Goal: Information Seeking & Learning: Learn about a topic

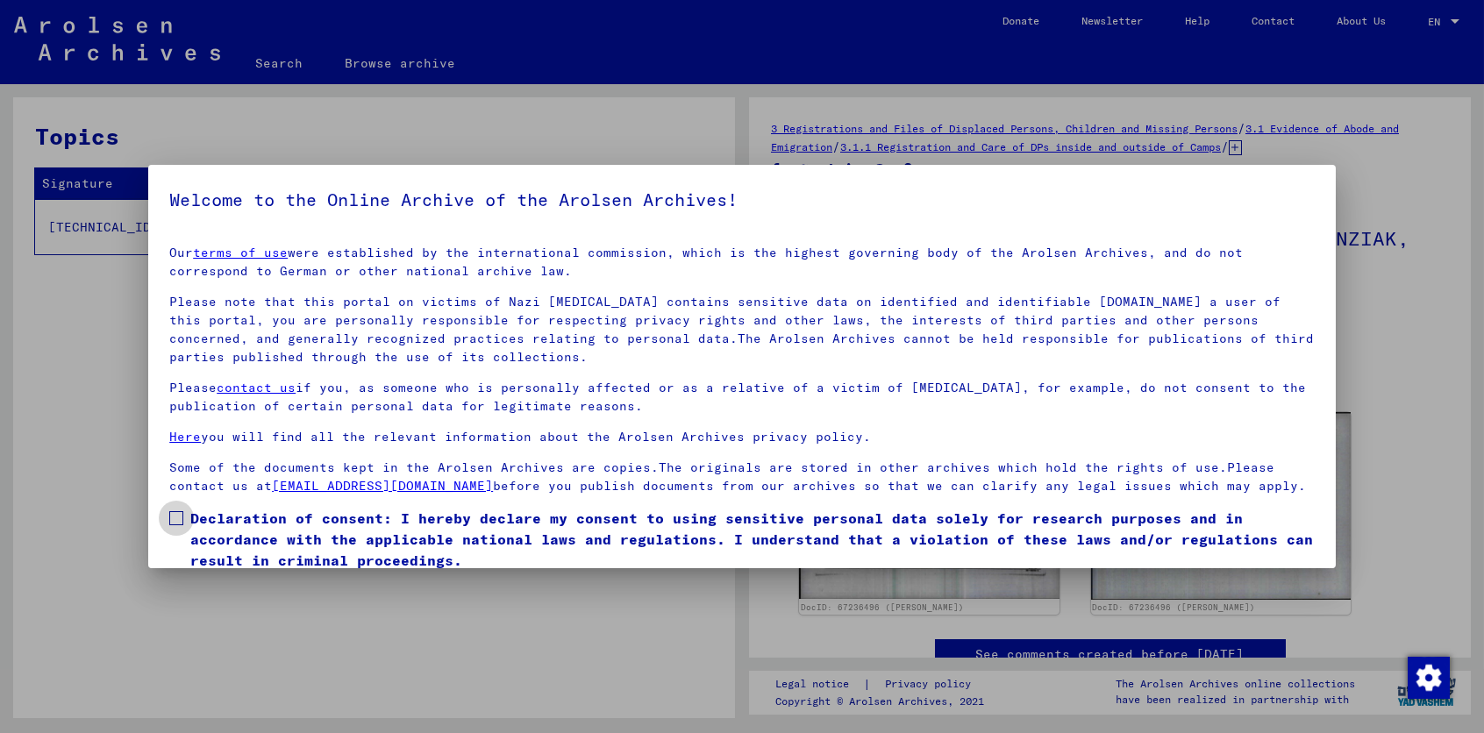
click at [178, 525] on span at bounding box center [176, 518] width 14 height 14
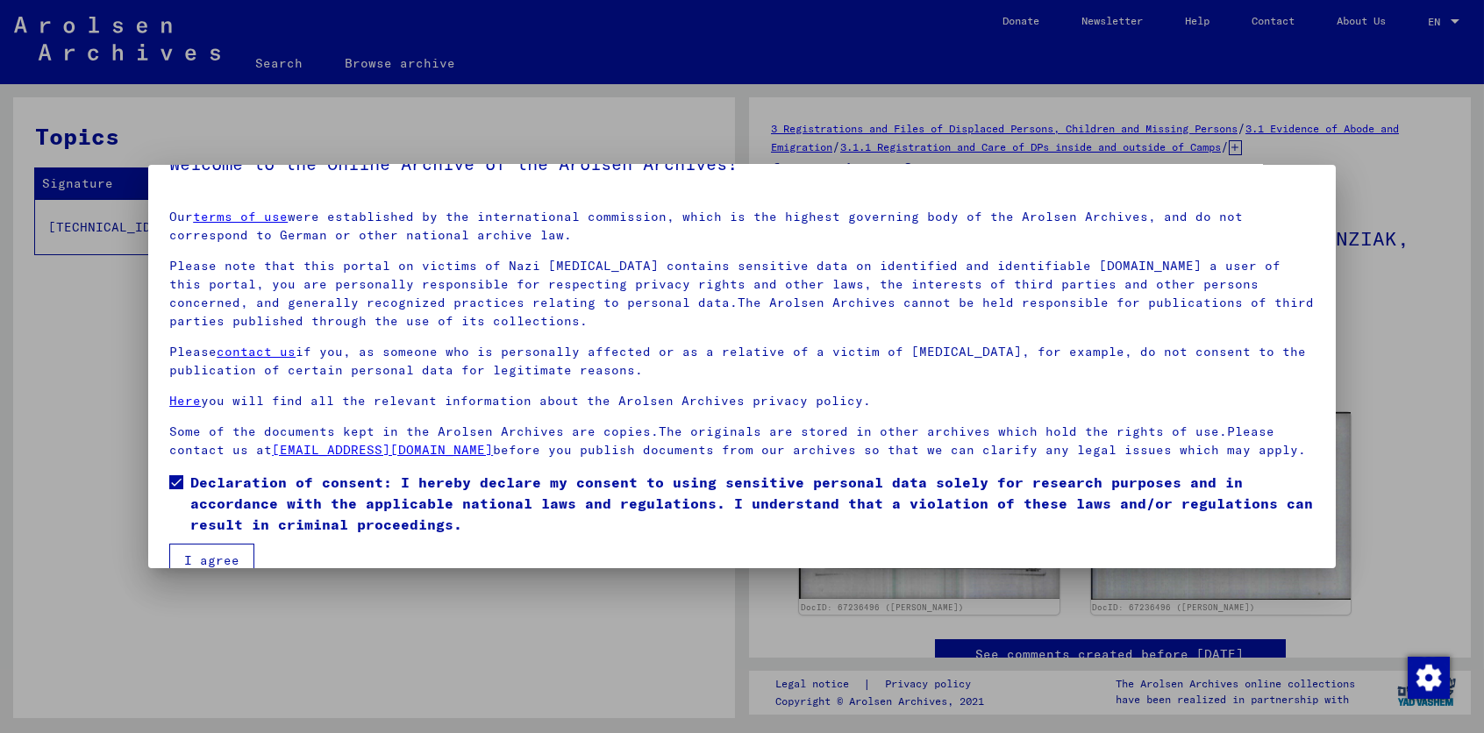
scroll to position [83, 0]
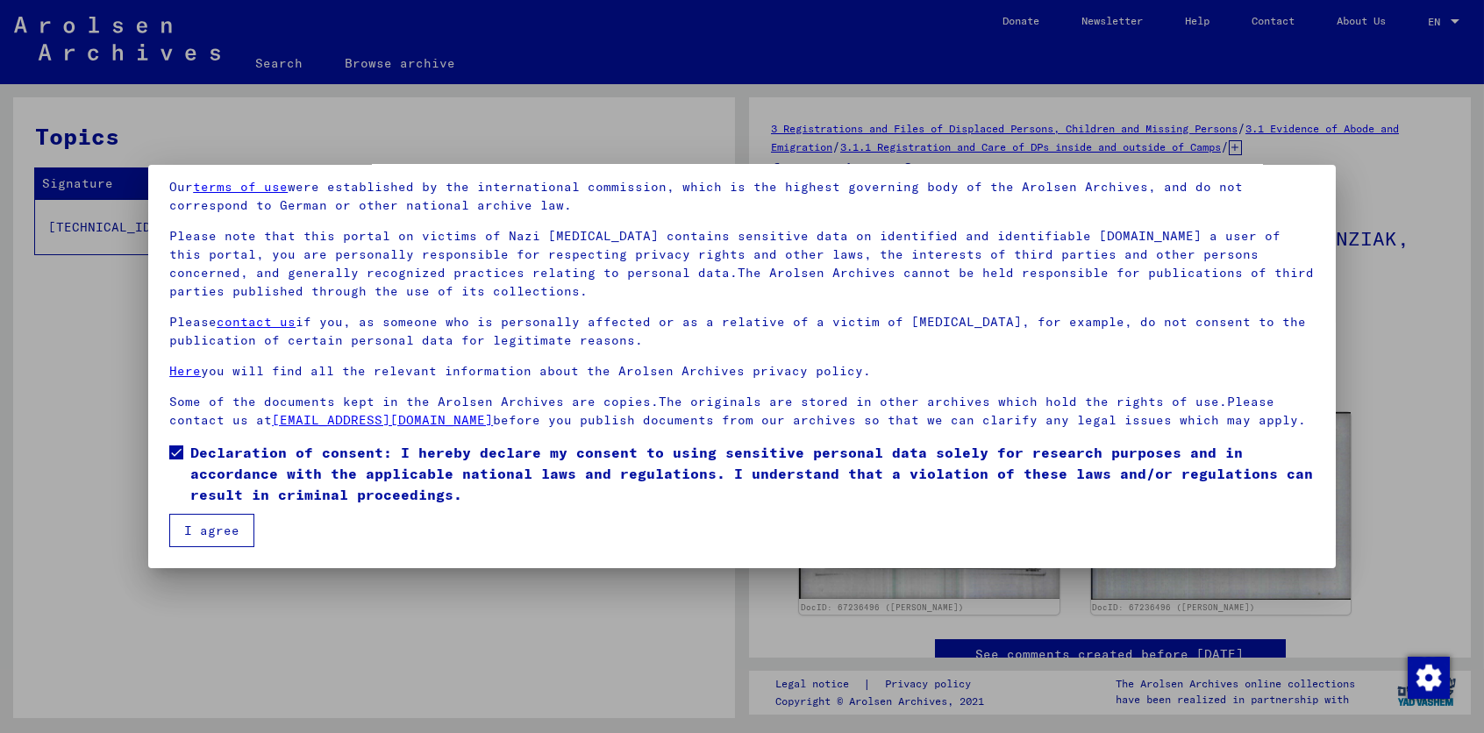
click at [216, 536] on button "I agree" at bounding box center [211, 530] width 85 height 33
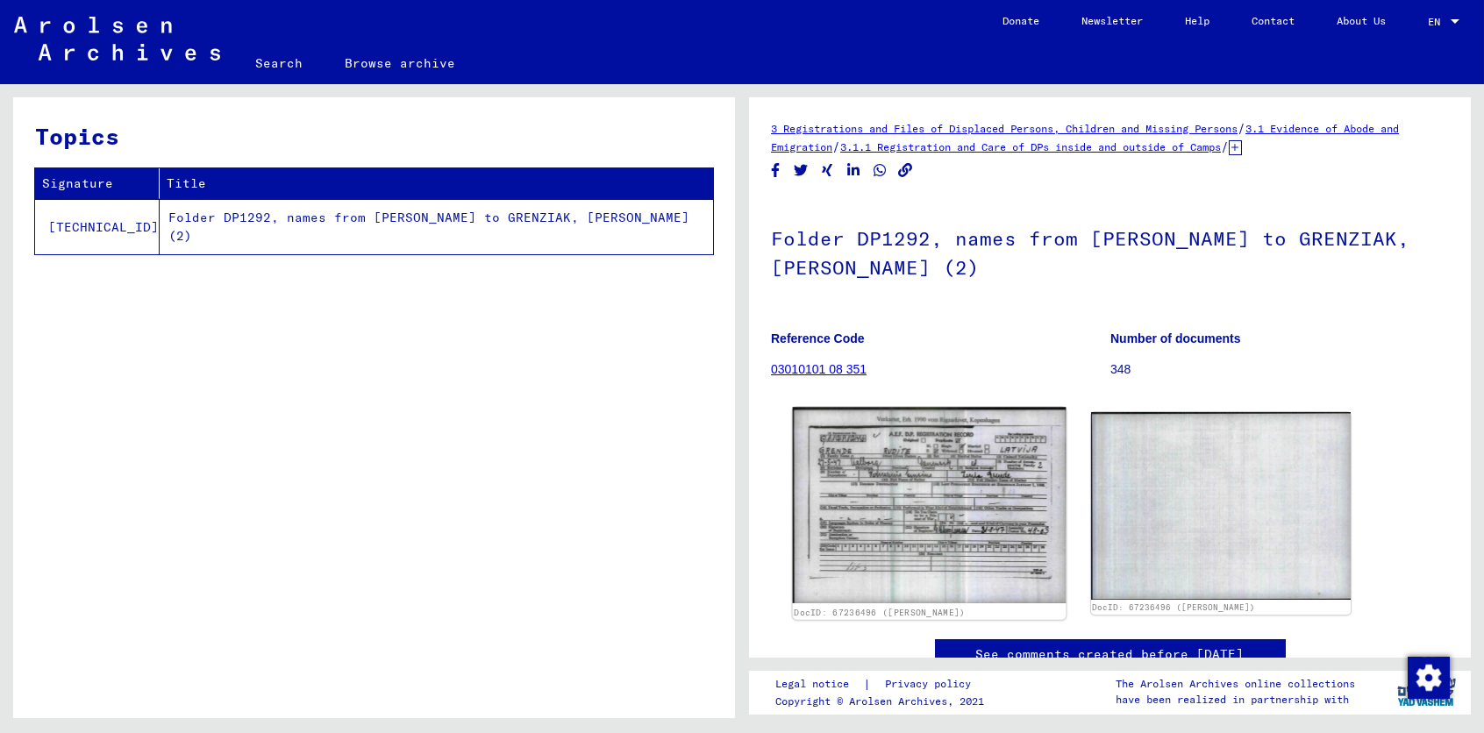
click at [903, 487] on img at bounding box center [929, 505] width 273 height 196
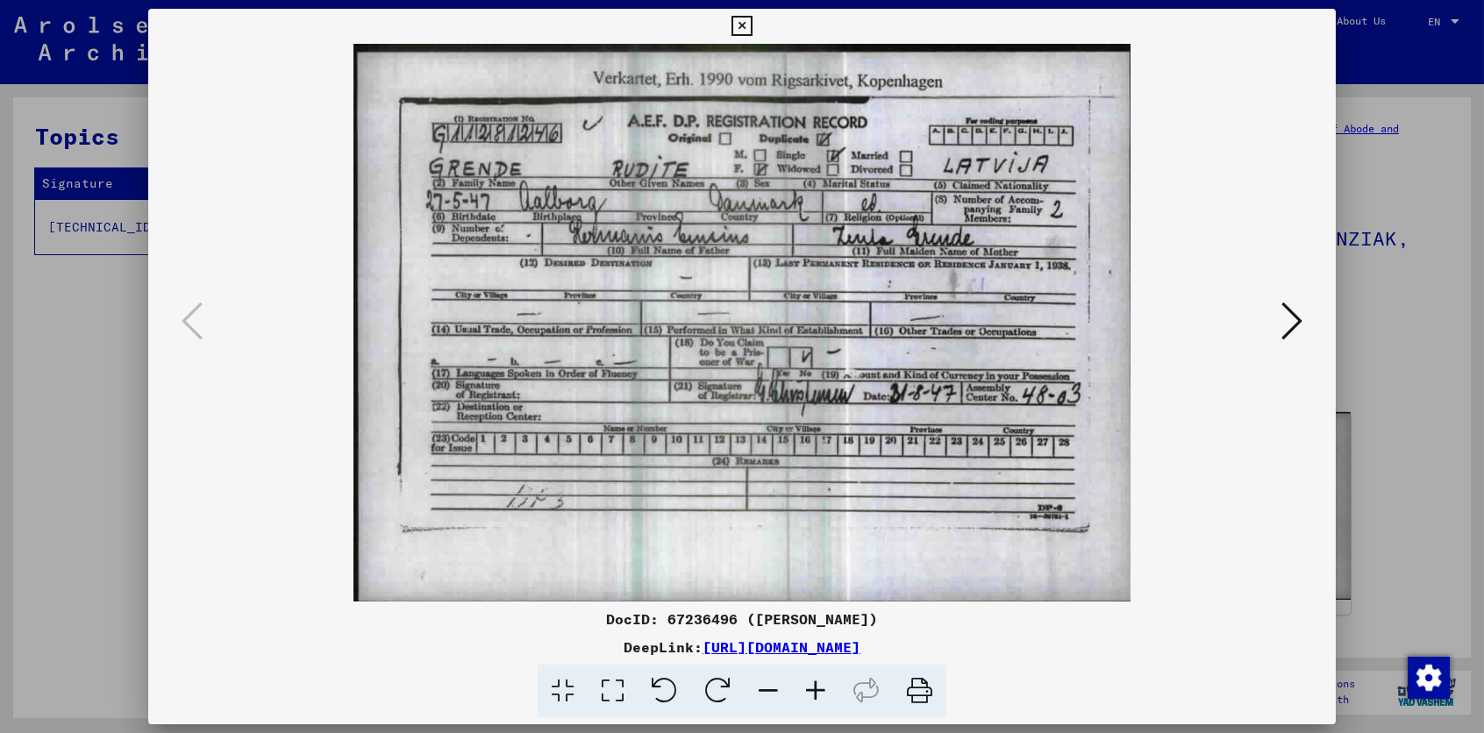
click at [1301, 316] on icon at bounding box center [1291, 321] width 21 height 42
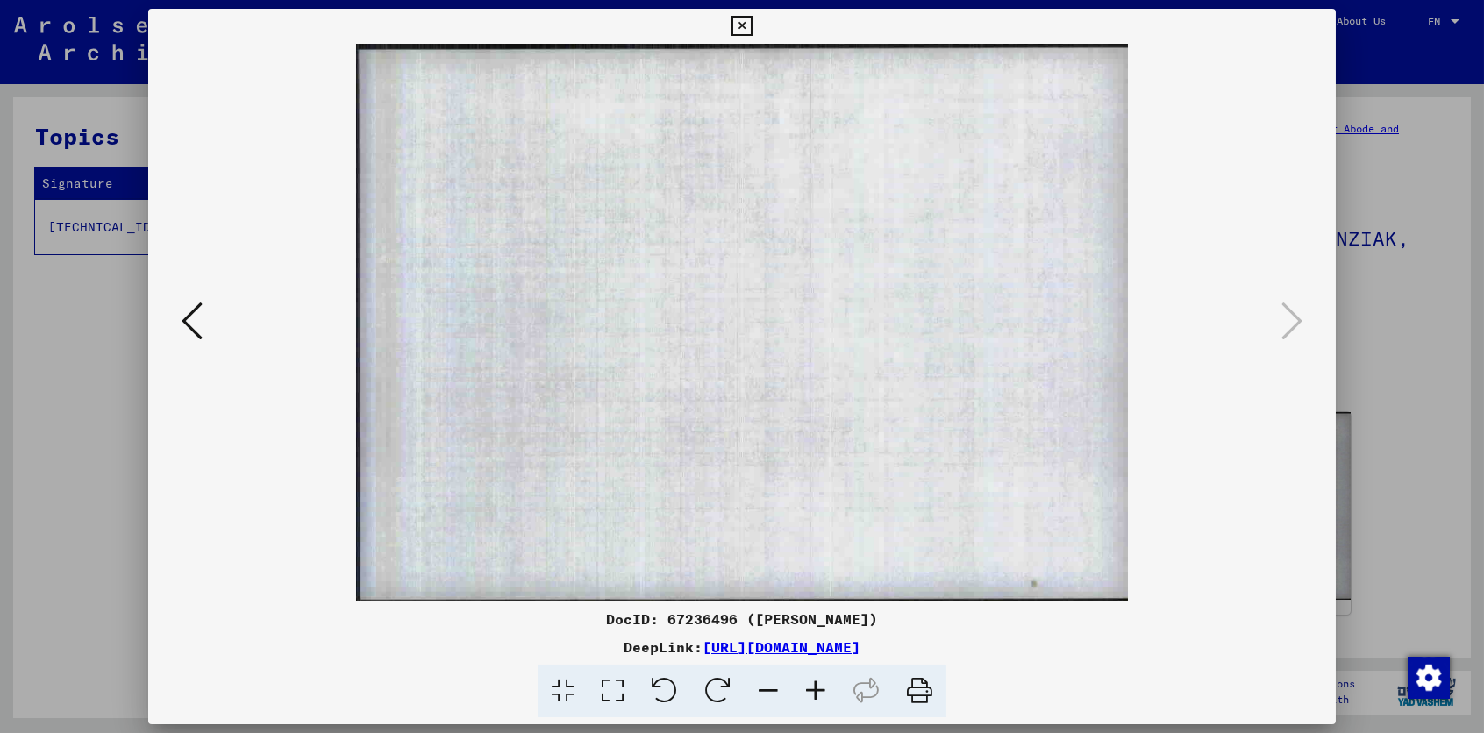
click at [185, 317] on icon at bounding box center [191, 321] width 21 height 42
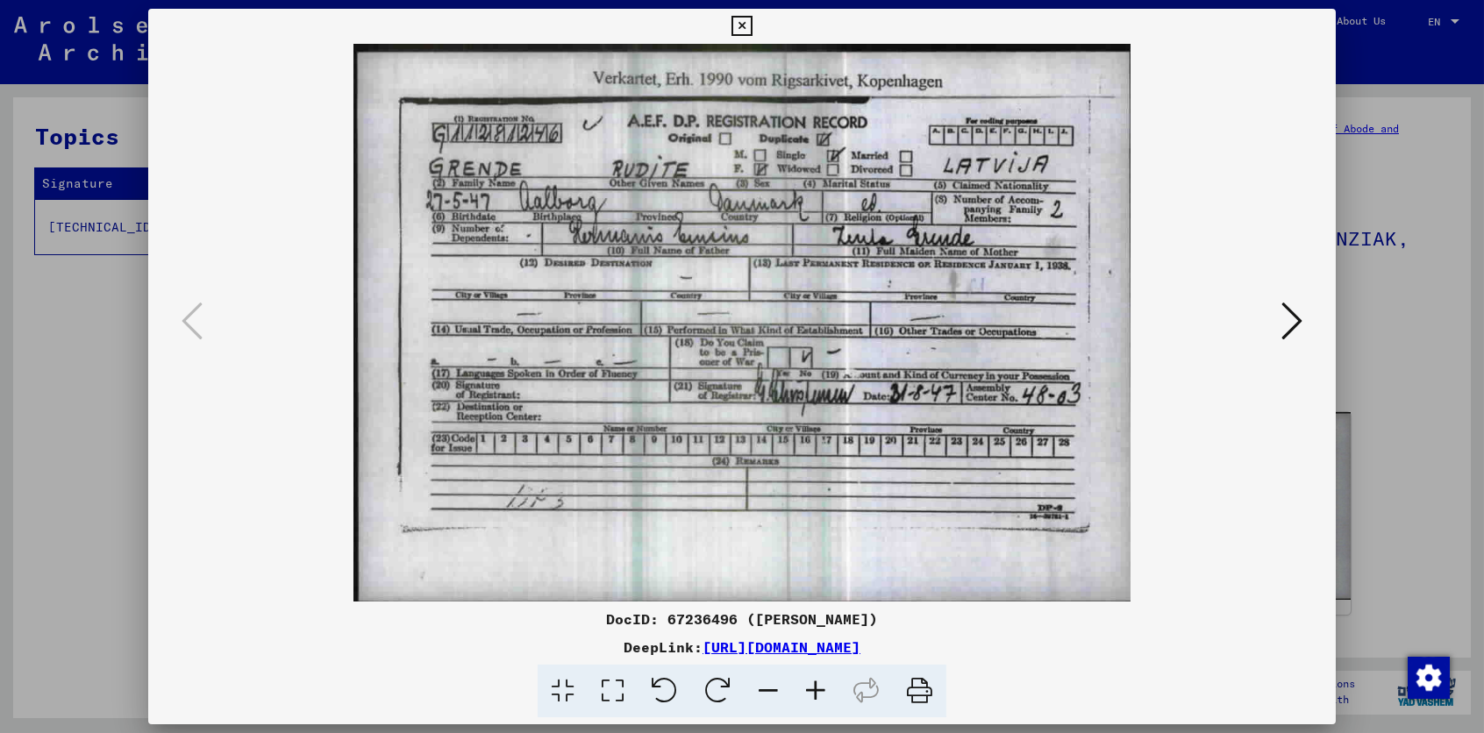
click at [63, 345] on div at bounding box center [742, 366] width 1484 height 733
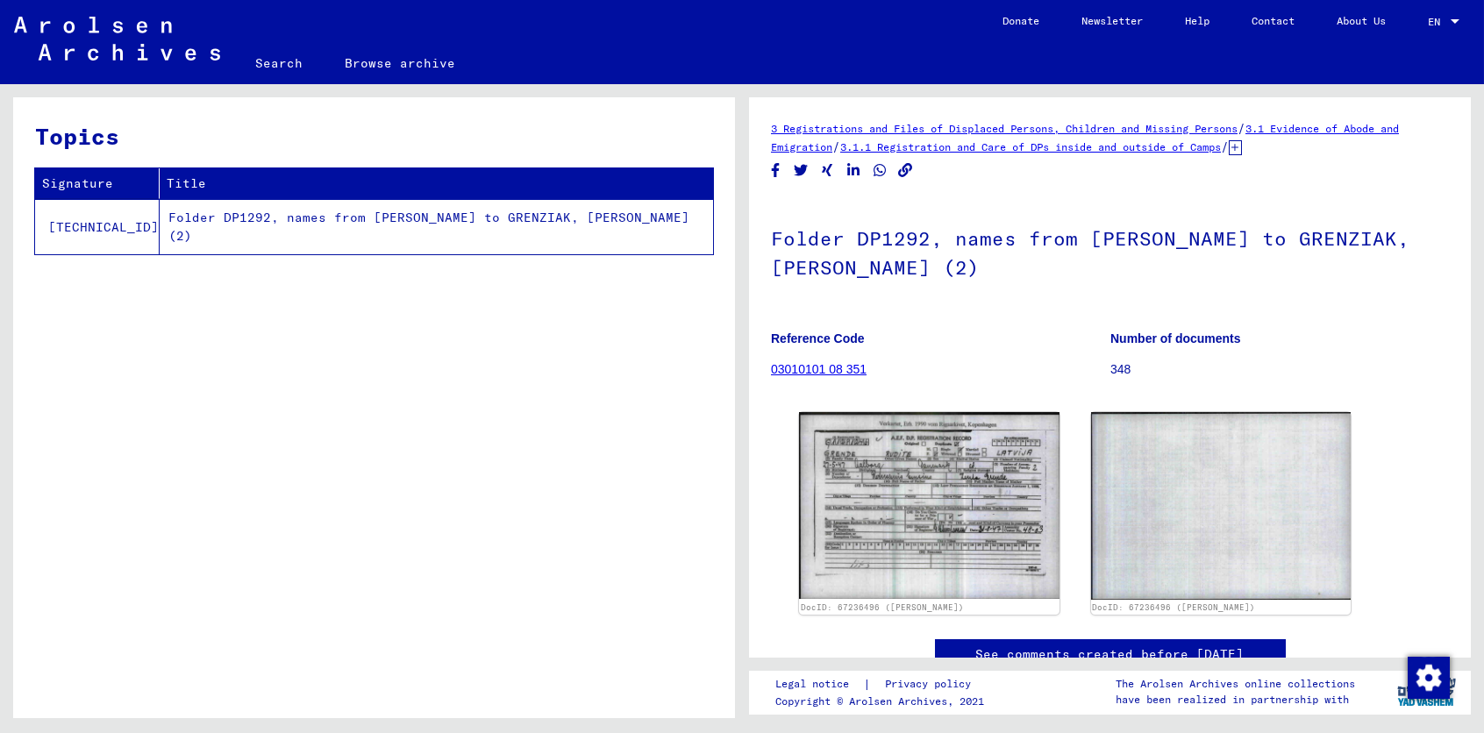
click at [298, 220] on td "Folder DP1292, names from [PERSON_NAME] to GRENZIAK, [PERSON_NAME] (2)" at bounding box center [436, 226] width 553 height 55
click at [1105, 145] on link "3.1.1 Registration and Care of DPs inside and outside of Camps" at bounding box center [1030, 146] width 381 height 13
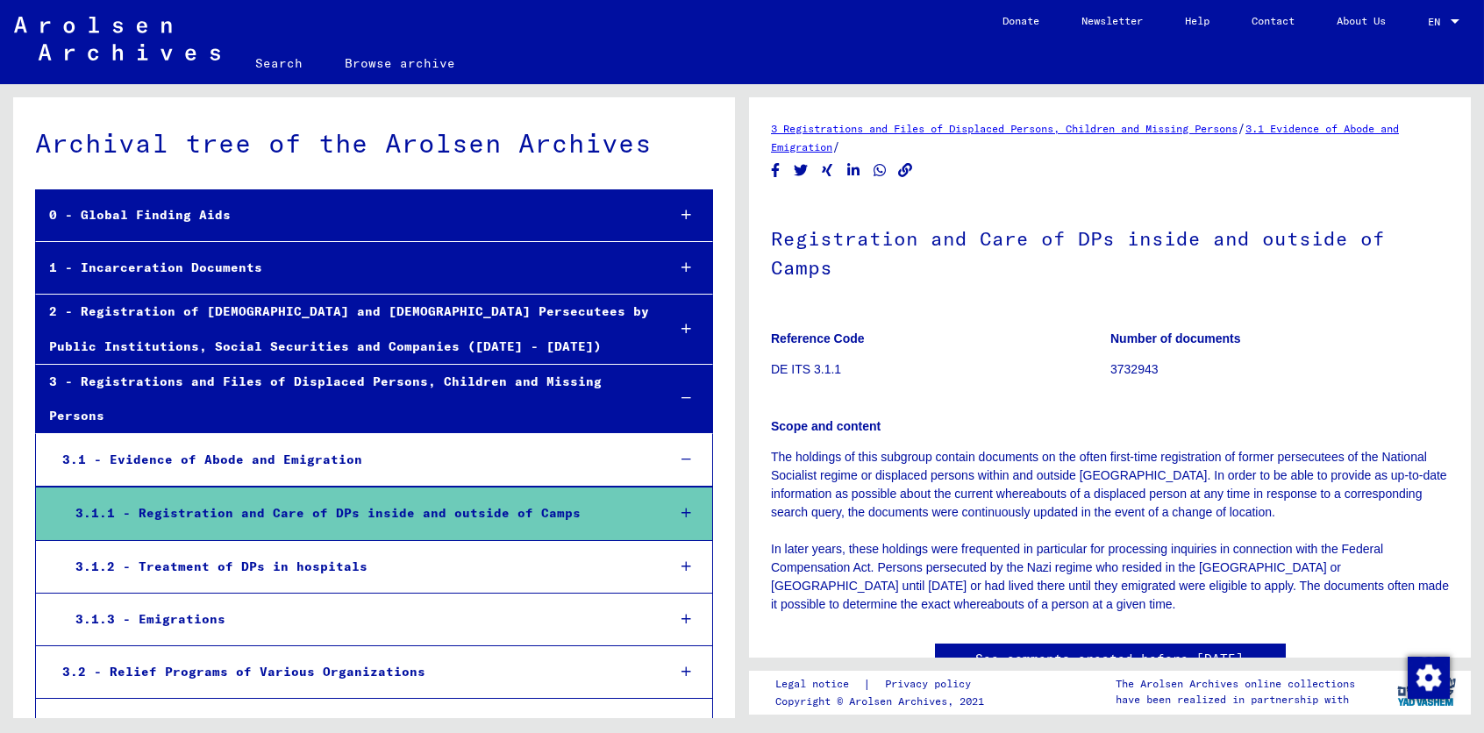
click at [282, 511] on div "3.1.1 - Registration and Care of DPs inside and outside of Camps" at bounding box center [357, 513] width 590 height 34
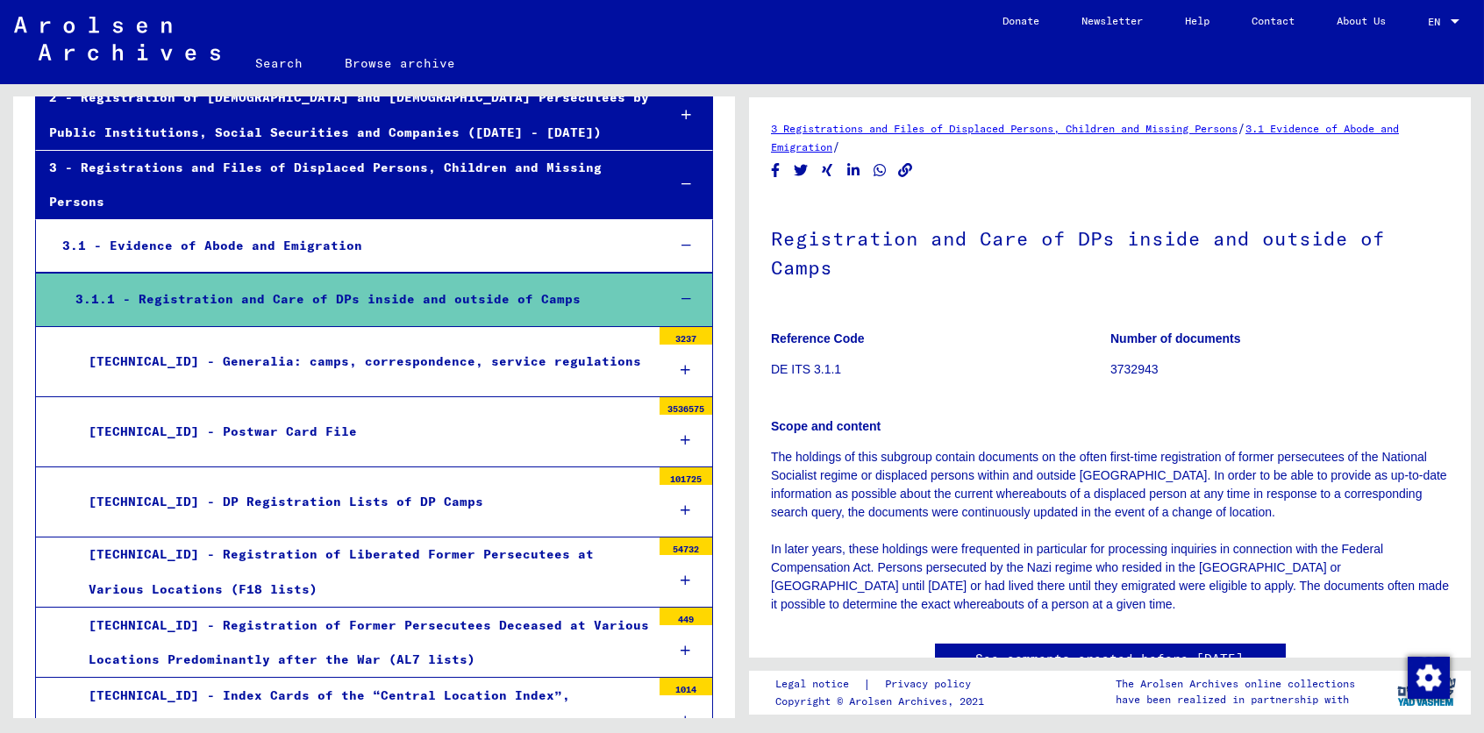
scroll to position [365, 0]
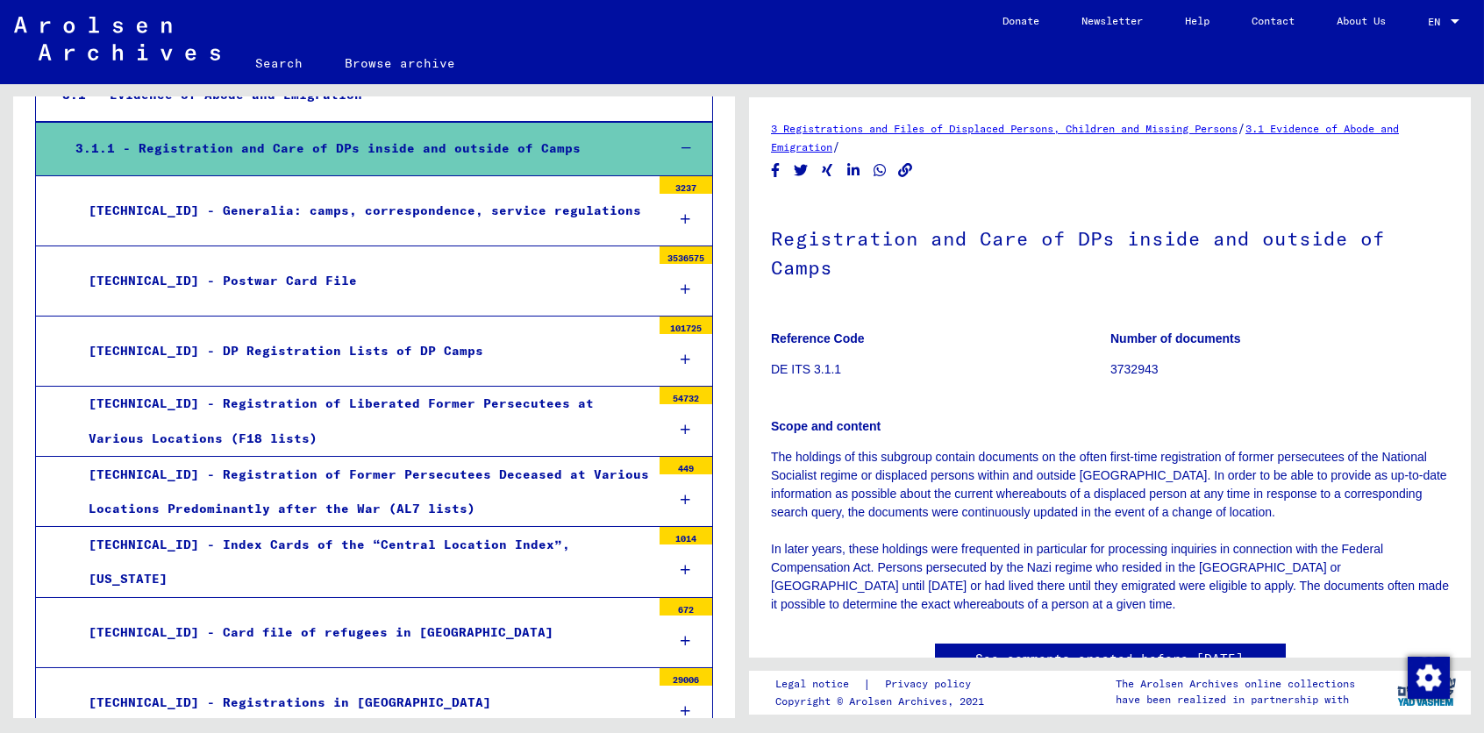
click at [317, 352] on div "[TECHNICAL_ID] - DP Registration Lists of DP Camps" at bounding box center [362, 351] width 575 height 34
